Goal: Browse casually: Explore the website without a specific task or goal

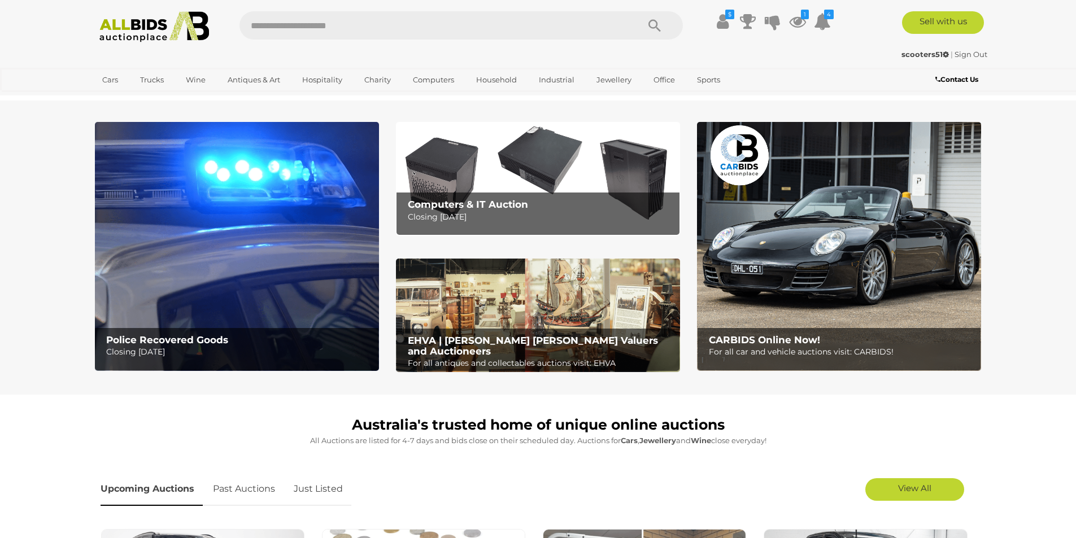
drag, startPoint x: 319, startPoint y: 490, endPoint x: 456, endPoint y: 487, distance: 137.3
click at [320, 489] on link "Just Listed" at bounding box center [318, 489] width 66 height 33
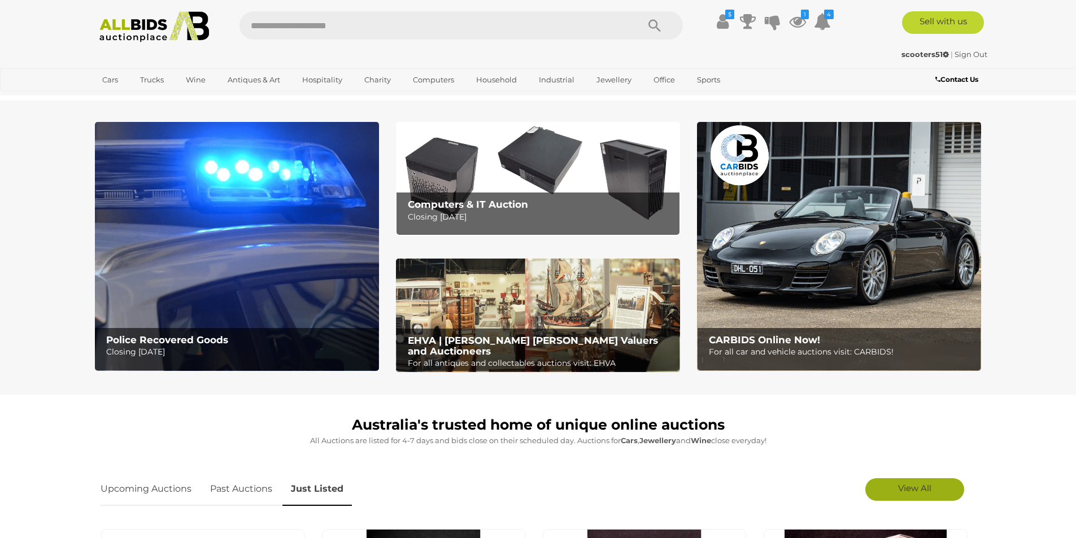
click at [563, 493] on span "View All" at bounding box center [914, 488] width 33 height 11
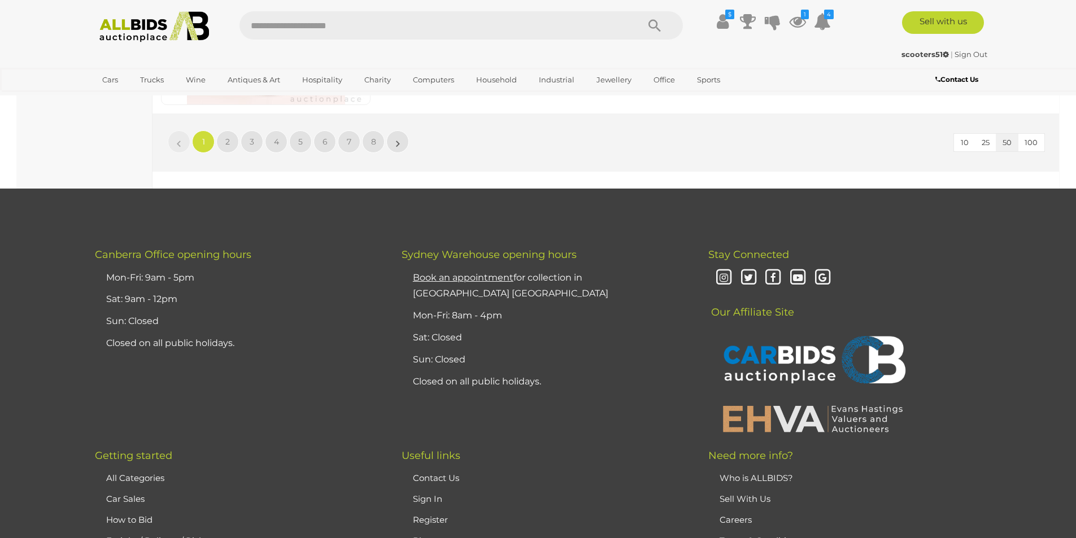
scroll to position [10812, 0]
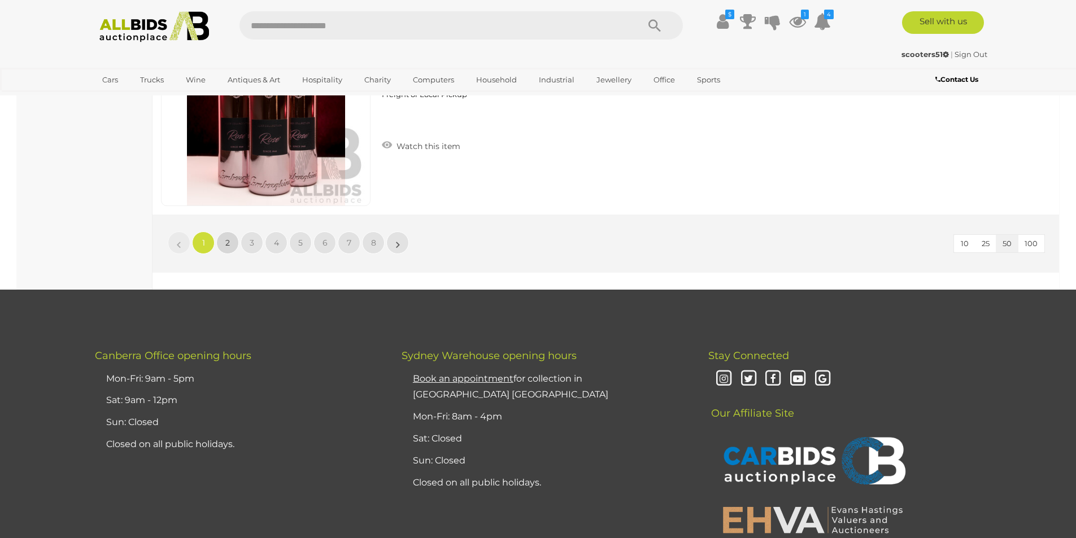
click at [228, 241] on span "2" at bounding box center [227, 243] width 5 height 10
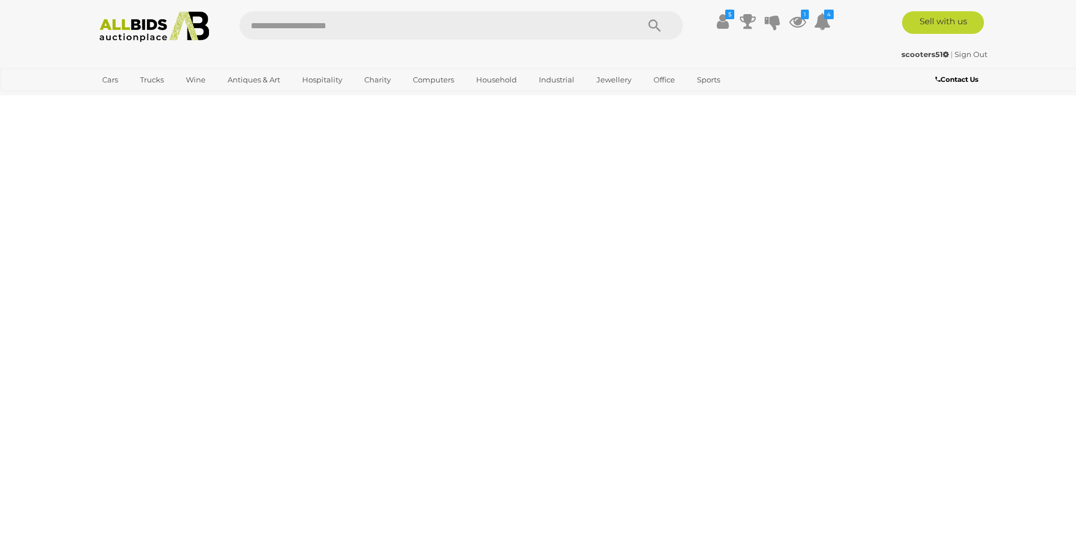
scroll to position [0, 0]
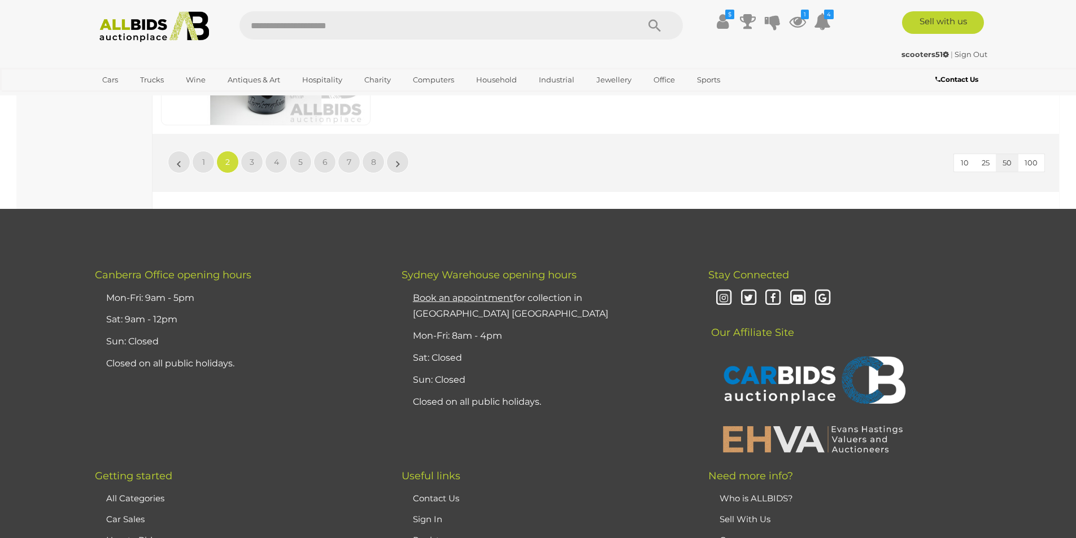
scroll to position [10854, 0]
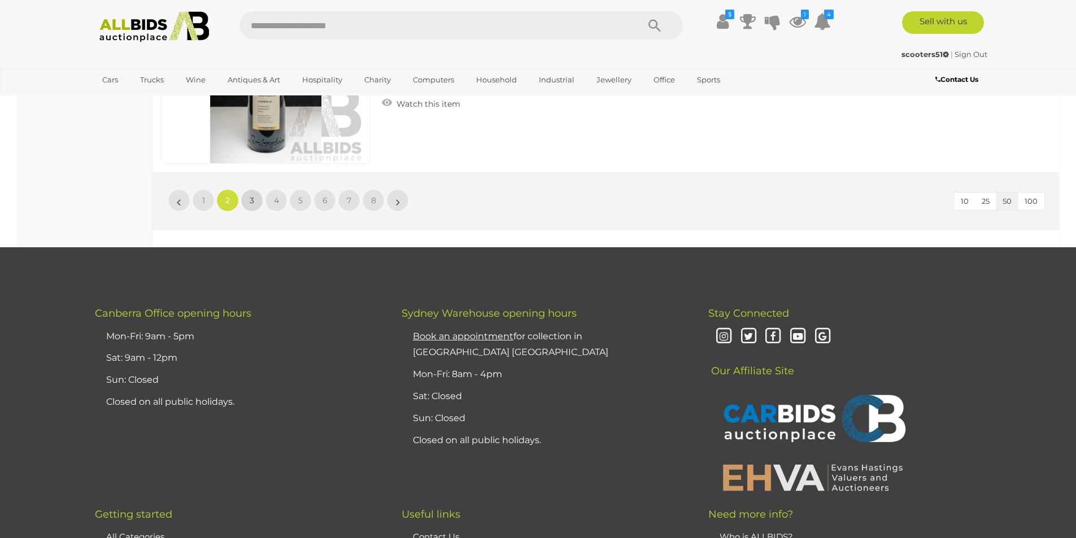
click at [253, 199] on span "3" at bounding box center [252, 200] width 5 height 10
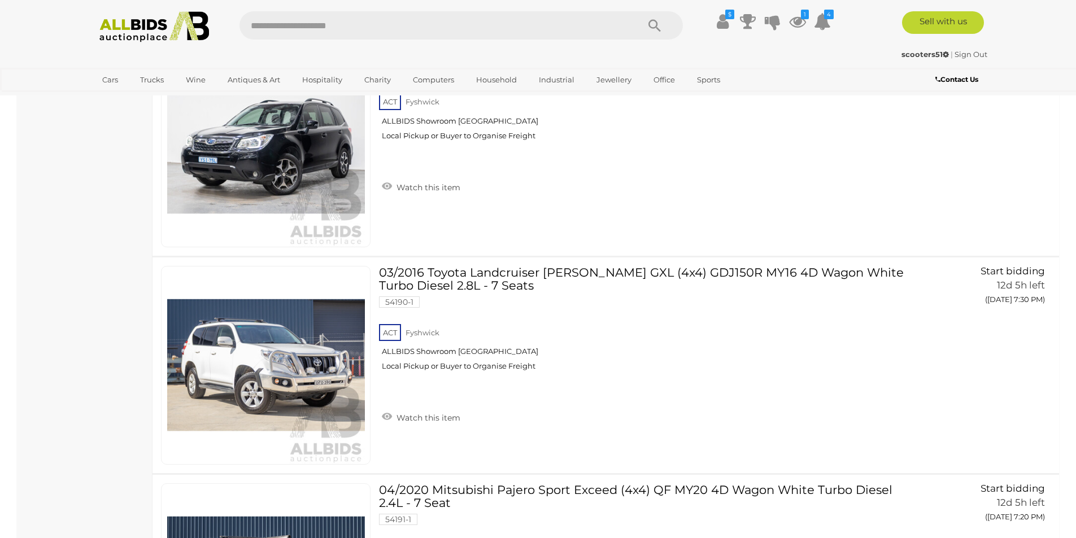
scroll to position [4697, 0]
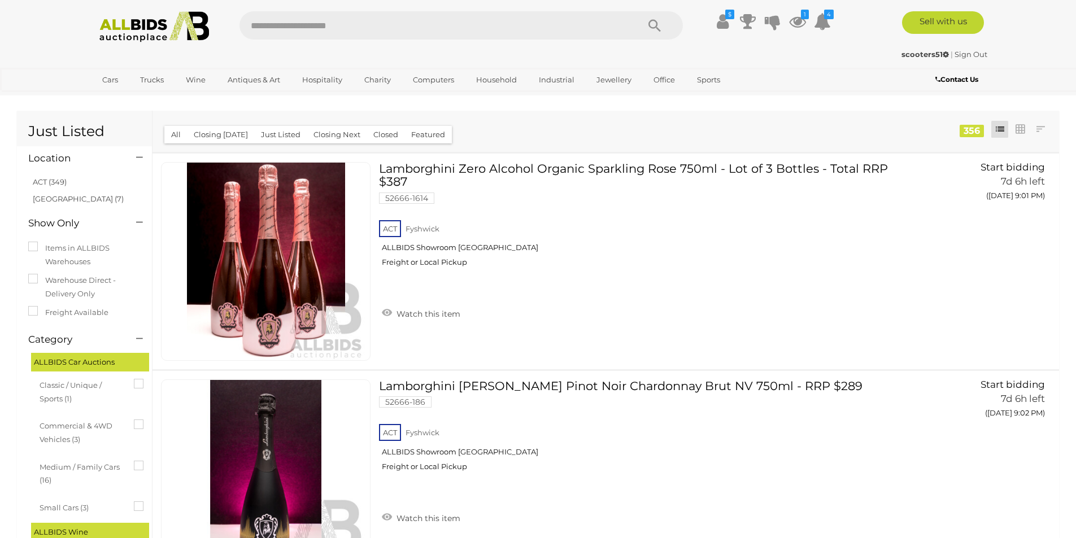
scroll to position [4794, 0]
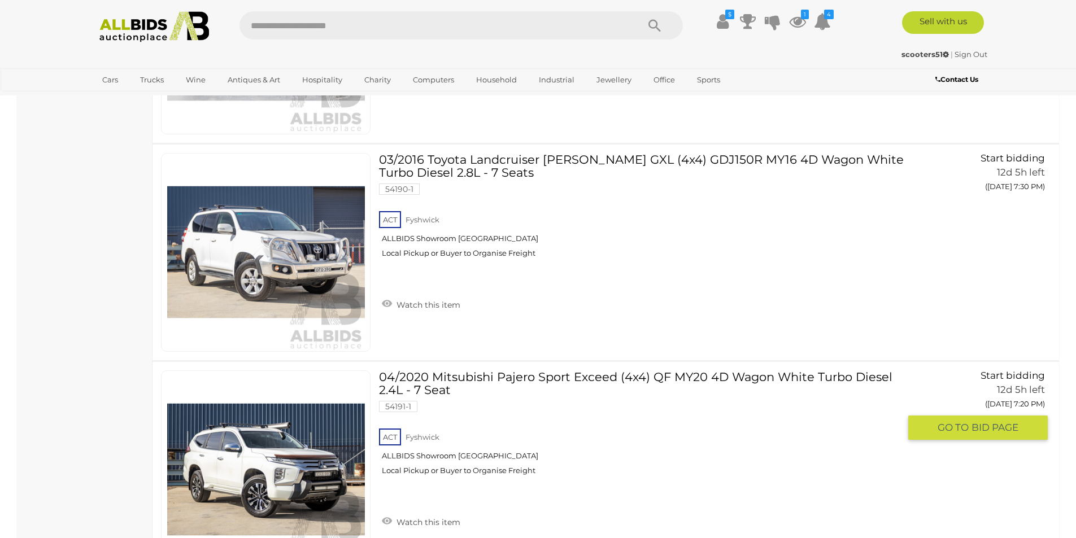
click at [307, 459] on link at bounding box center [266, 470] width 210 height 199
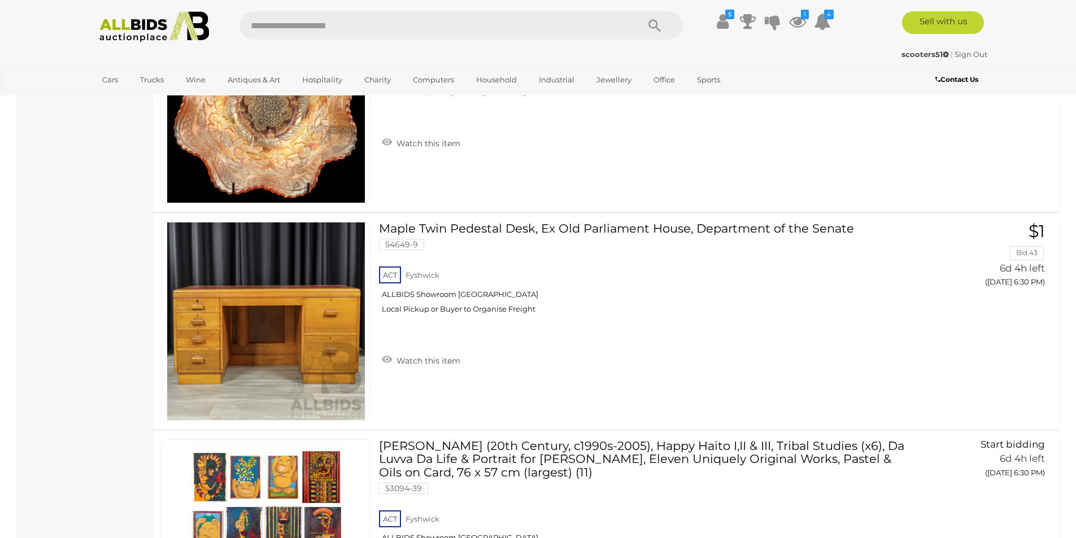
scroll to position [7830, 0]
